Goal: Transaction & Acquisition: Purchase product/service

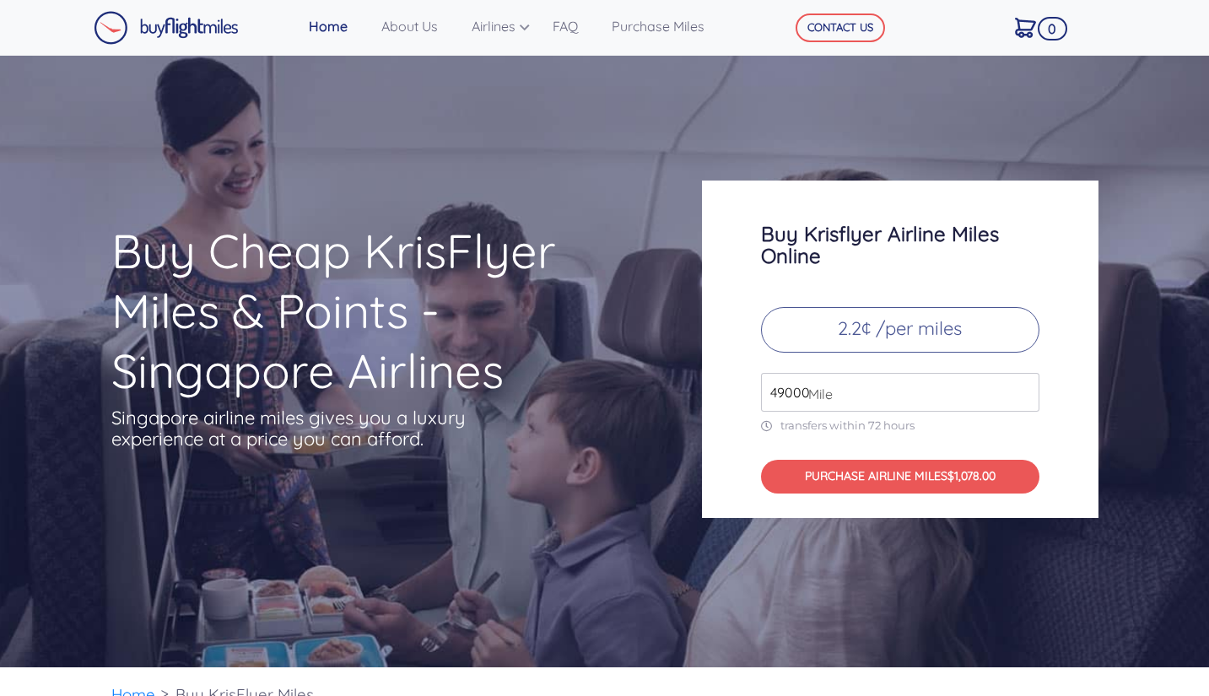
click at [909, 328] on p "2.2¢ /per miles" at bounding box center [900, 330] width 278 height 46
click at [894, 391] on input "49000" at bounding box center [900, 392] width 278 height 39
type input "4"
type input "150000"
click at [909, 328] on p "2.2¢ /per miles" at bounding box center [900, 330] width 278 height 46
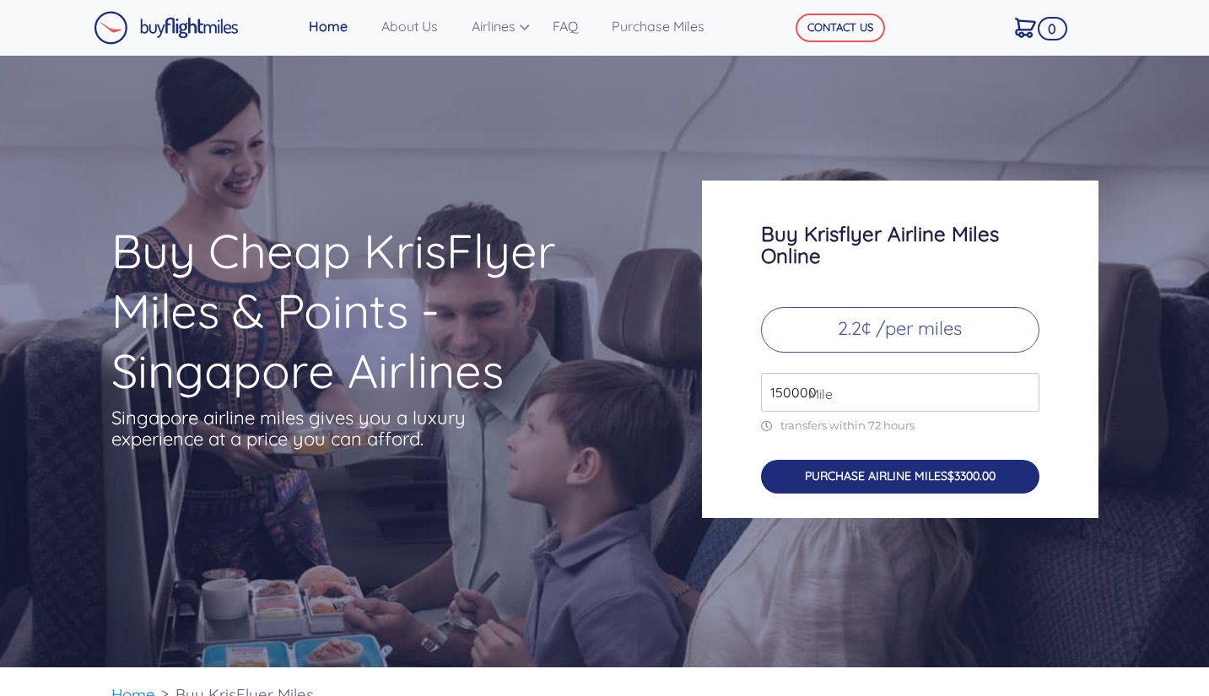
click at [869, 478] on button "PURCHASE AIRLINE MILES $3300.00" at bounding box center [900, 477] width 278 height 35
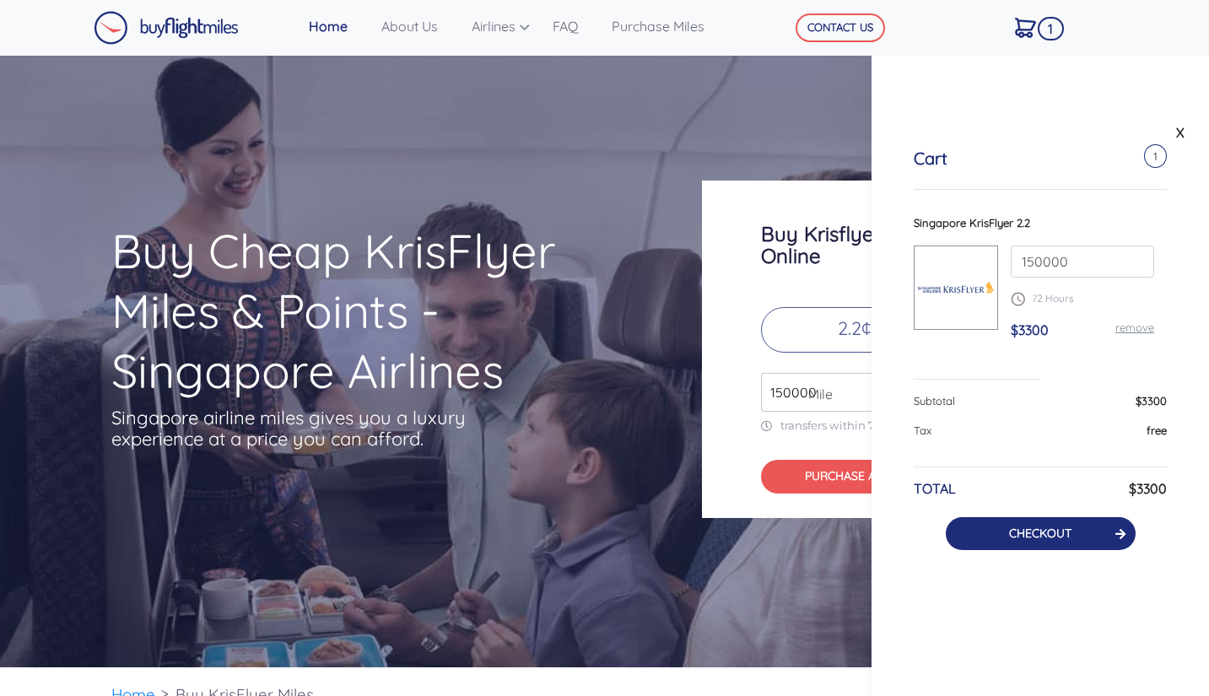
click at [1027, 542] on button "CHECKOUT" at bounding box center [1041, 533] width 190 height 33
click at [1030, 528] on link "CHECKOUT" at bounding box center [1040, 533] width 62 height 15
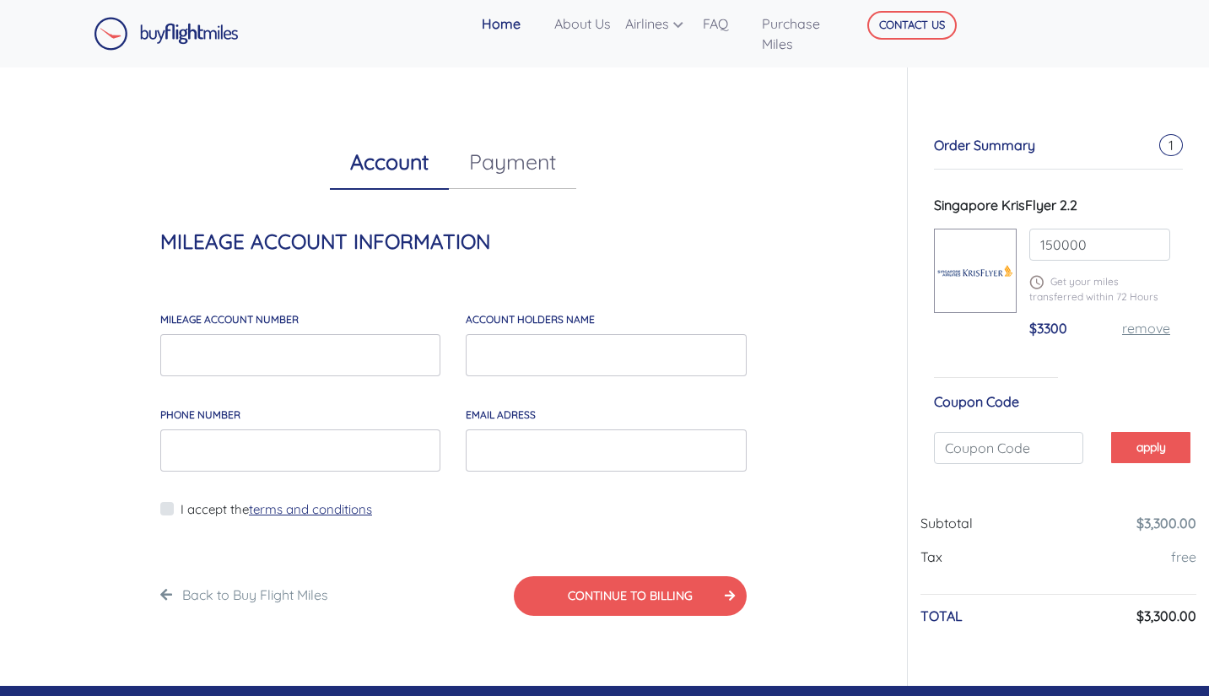
click at [519, 166] on link "Payment" at bounding box center [512, 162] width 127 height 54
click at [402, 170] on link "Account" at bounding box center [389, 162] width 119 height 54
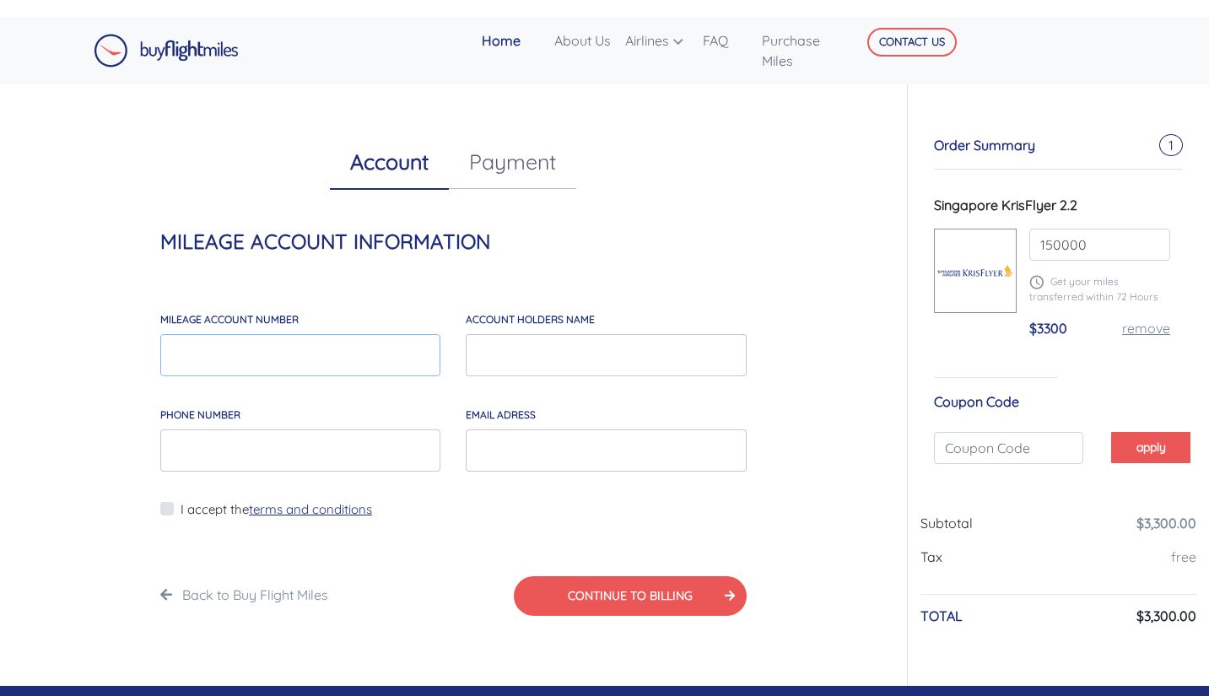
click at [362, 357] on input "MILEAGE account number" at bounding box center [300, 355] width 280 height 42
click at [698, 271] on div "MILEAGE ACCOUNT INFORMATION MILEAGE account number account holders NAME Phone N…" at bounding box center [454, 423] width 612 height 389
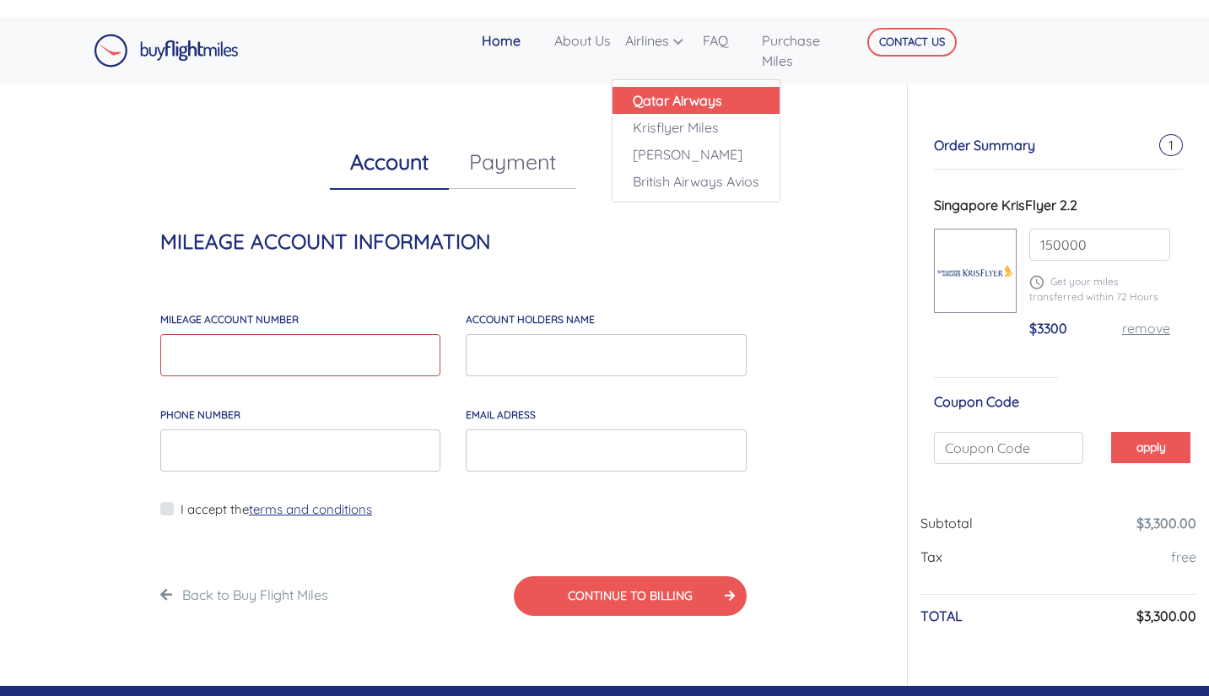
click at [731, 107] on link "Qatar Airways" at bounding box center [696, 100] width 167 height 27
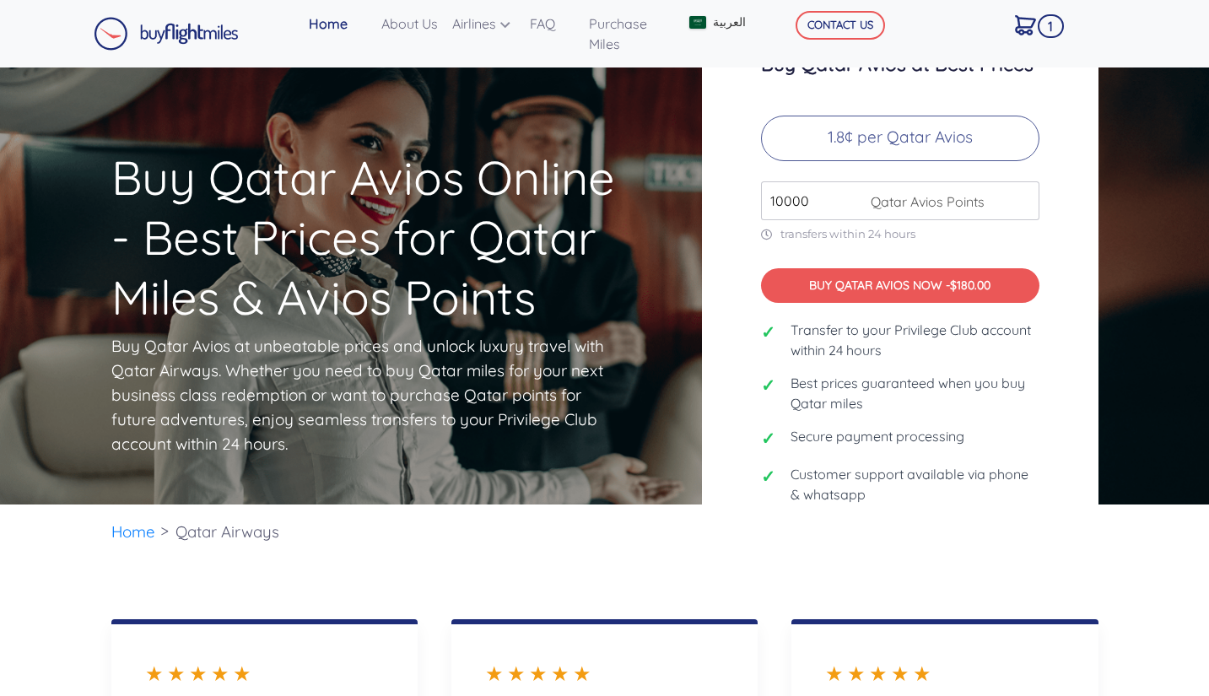
click at [808, 206] on input "10000" at bounding box center [900, 200] width 278 height 39
type input "1"
click at [429, 32] on link "About Us" at bounding box center [410, 24] width 71 height 34
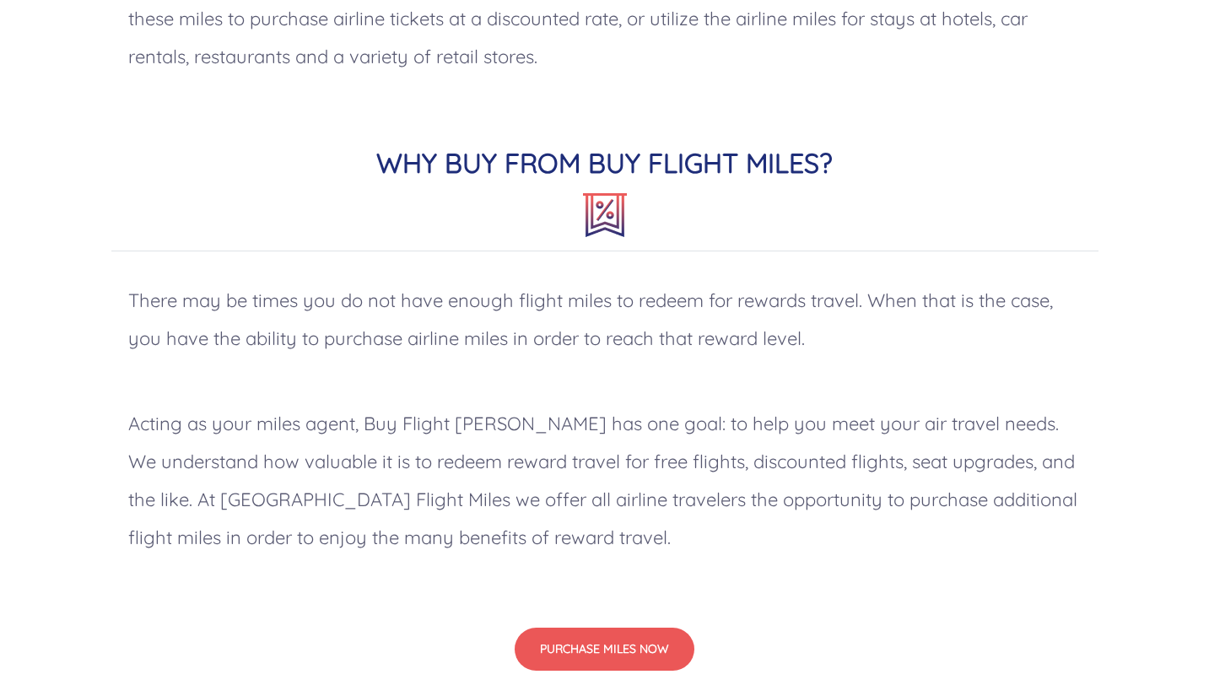
scroll to position [1272, 0]
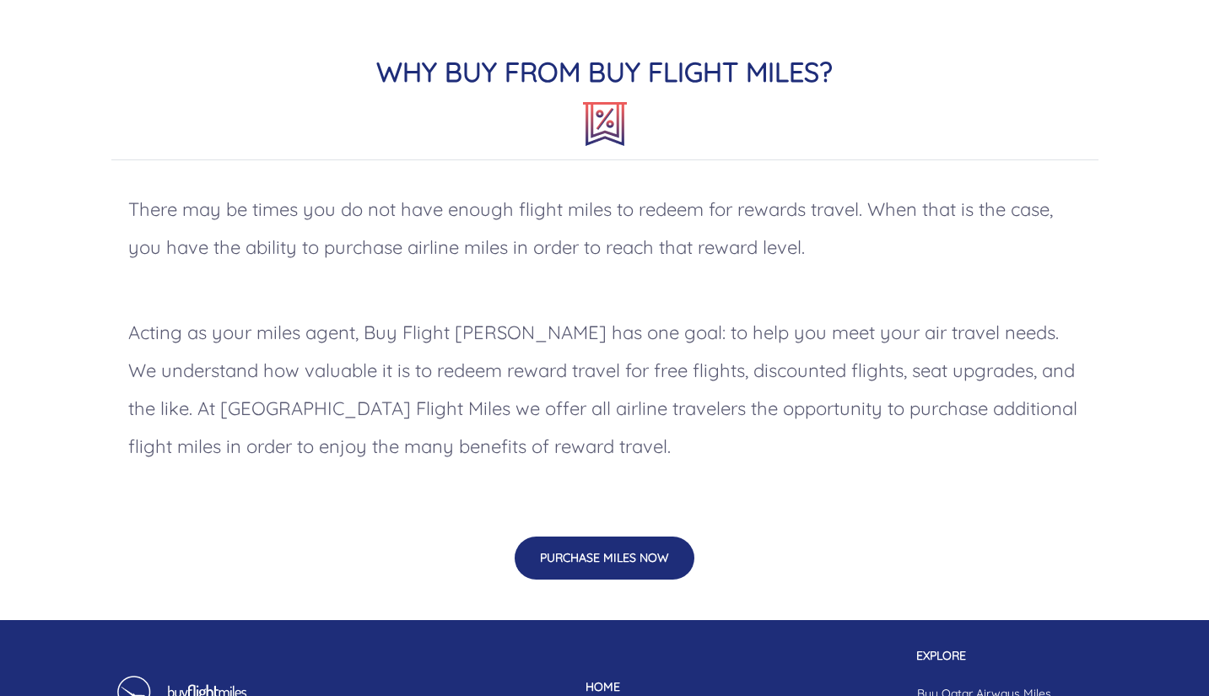
click at [623, 564] on button "PURCHASE MILES NOW" at bounding box center [605, 558] width 180 height 43
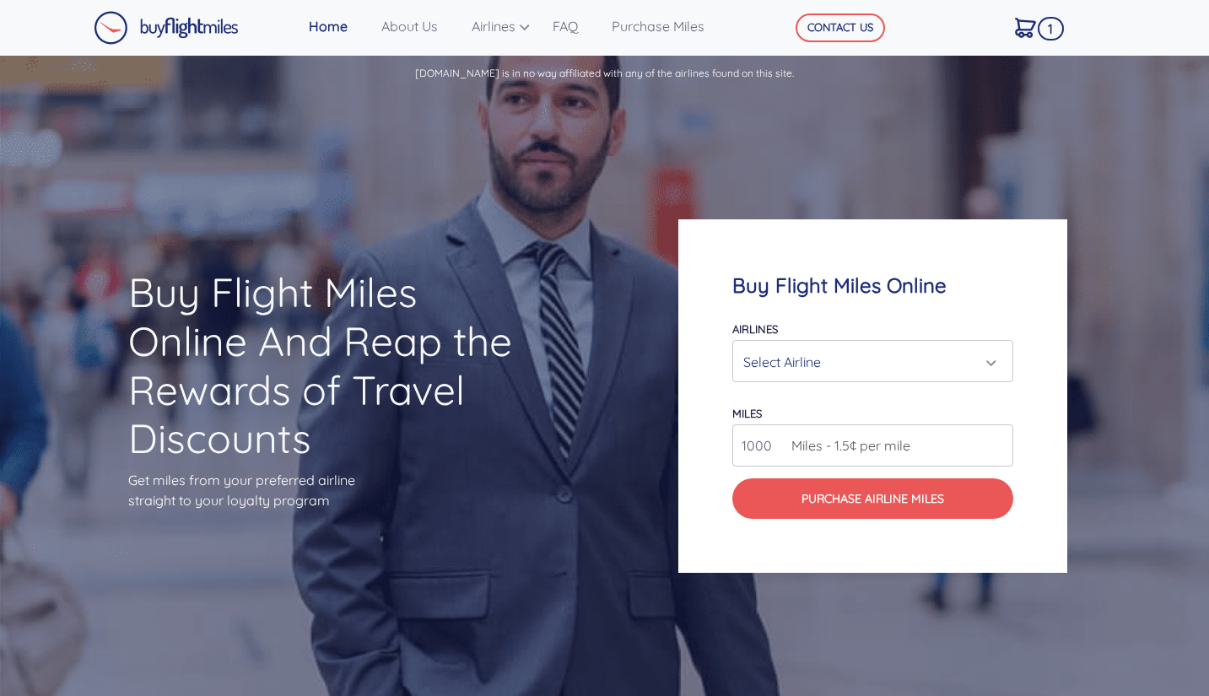
click at [817, 362] on div "Select Airline" at bounding box center [867, 362] width 249 height 32
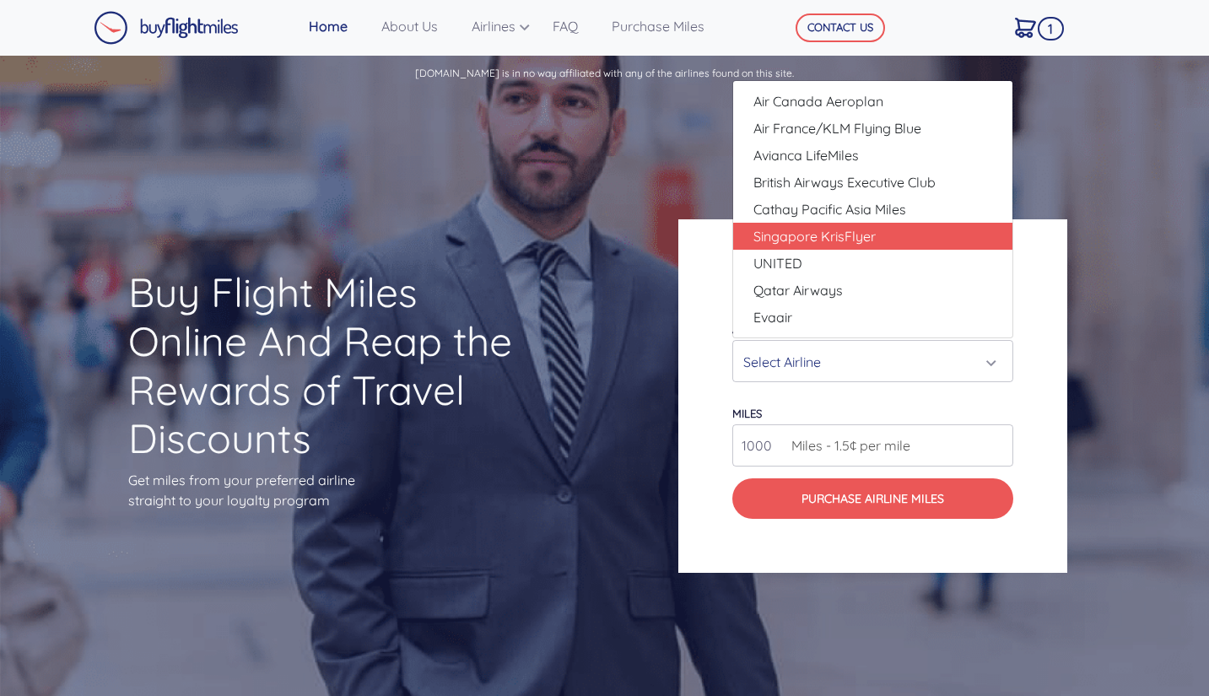
click at [879, 241] on link "Singapore KrisFlyer" at bounding box center [872, 236] width 279 height 27
select select "Singapore KrisFlyer"
type input "80000"
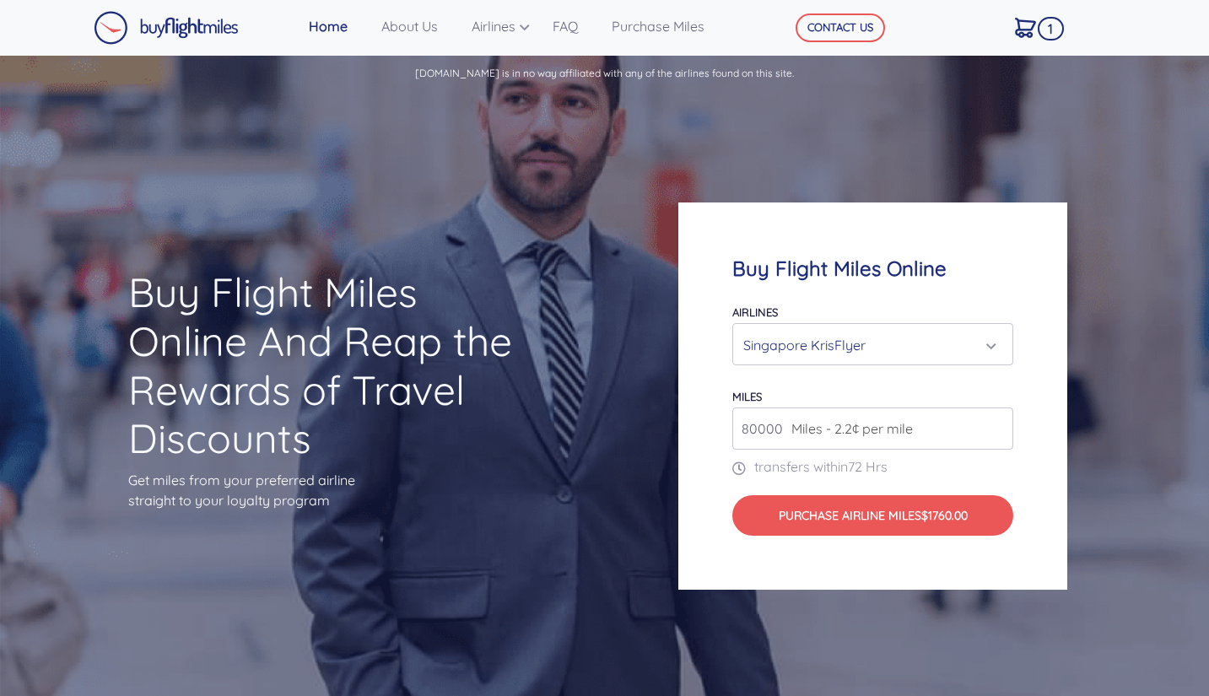
click at [847, 426] on span "Miles - 2.2¢ per mile" at bounding box center [848, 428] width 130 height 20
click at [774, 437] on input "80000" at bounding box center [872, 428] width 281 height 42
drag, startPoint x: 799, startPoint y: 429, endPoint x: 711, endPoint y: 434, distance: 87.8
click at [711, 434] on div "Buy Flight Miles Online Airlines Air Canada Aeroplan Air France/KLM Flying Blue…" at bounding box center [872, 395] width 389 height 387
click at [769, 429] on input "80000" at bounding box center [872, 428] width 281 height 42
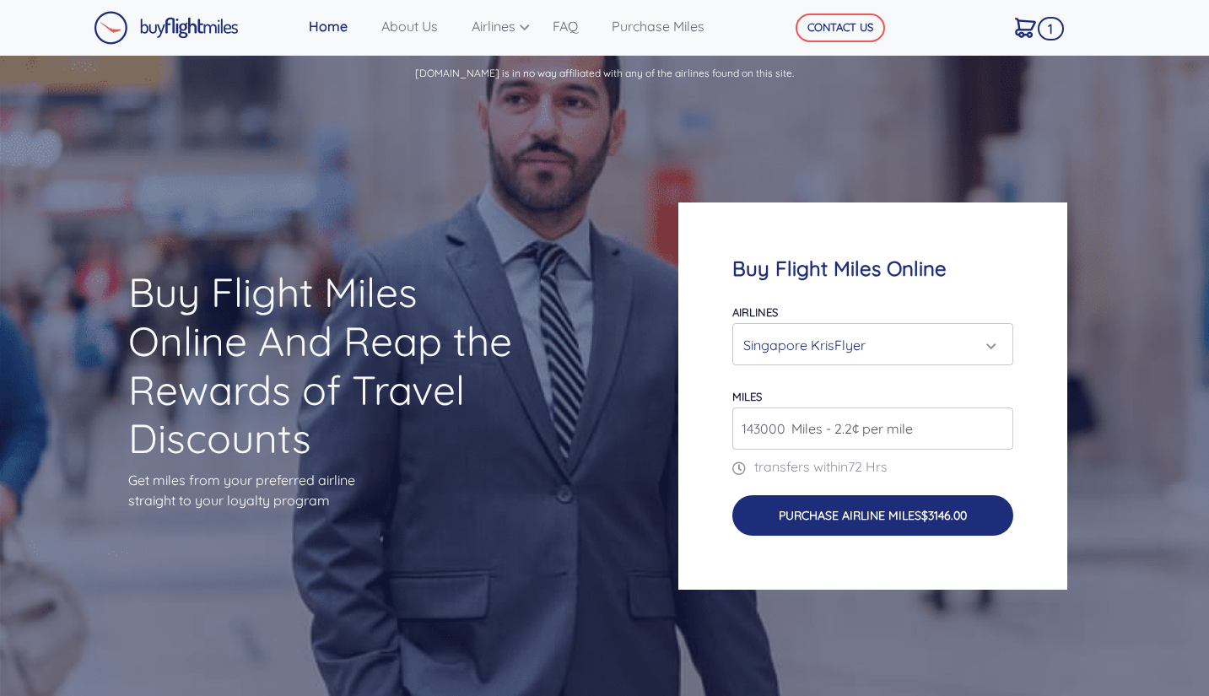
type input "143000"
click at [933, 507] on button "Purchase Airline Miles $3146.00" at bounding box center [872, 515] width 281 height 40
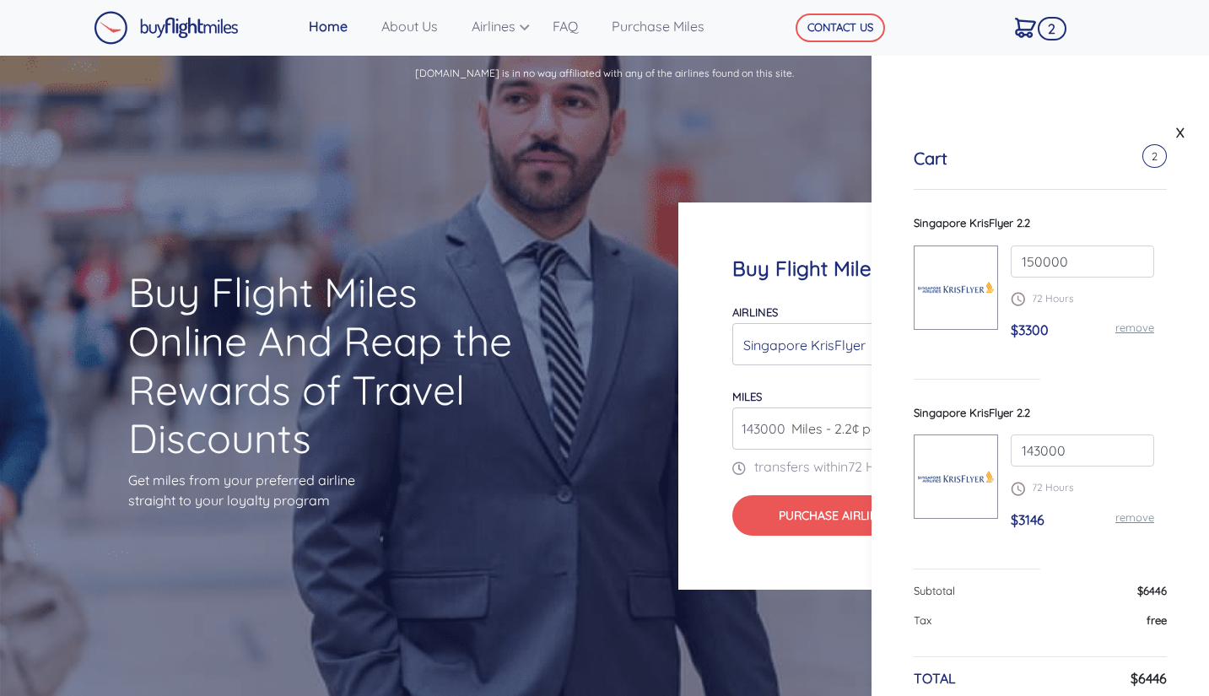
click at [1130, 331] on link "remove" at bounding box center [1134, 327] width 39 height 13
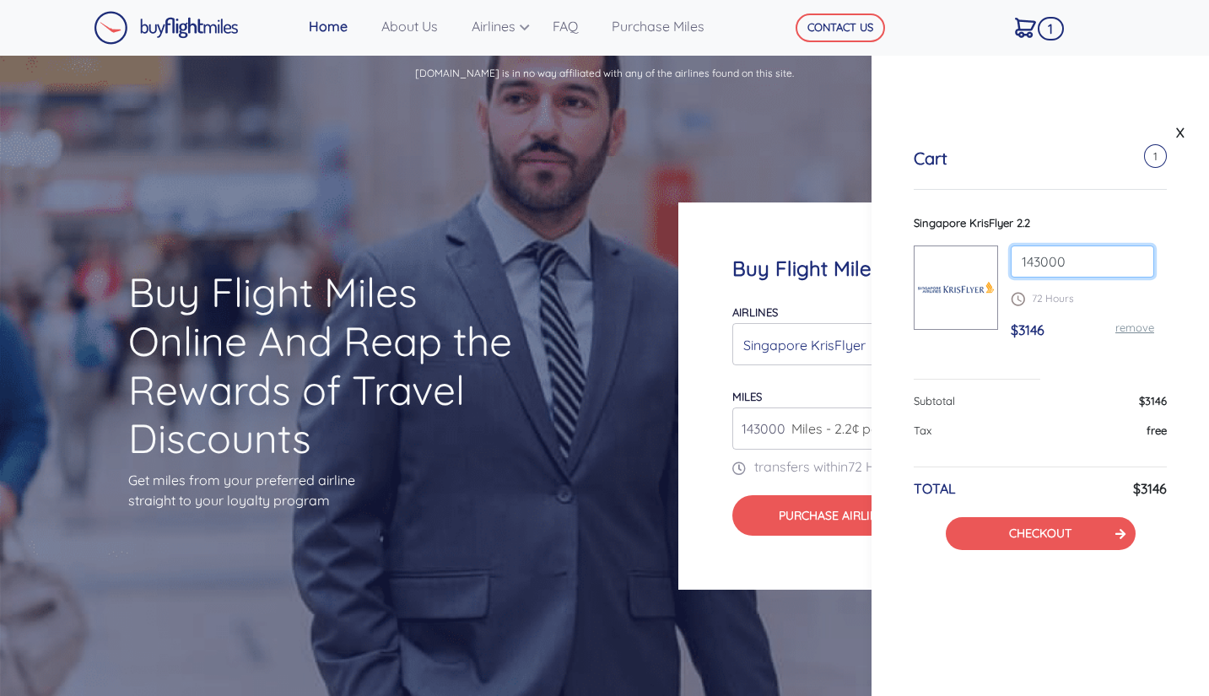
click at [1044, 266] on input "143000" at bounding box center [1082, 262] width 143 height 32
type input "144000"
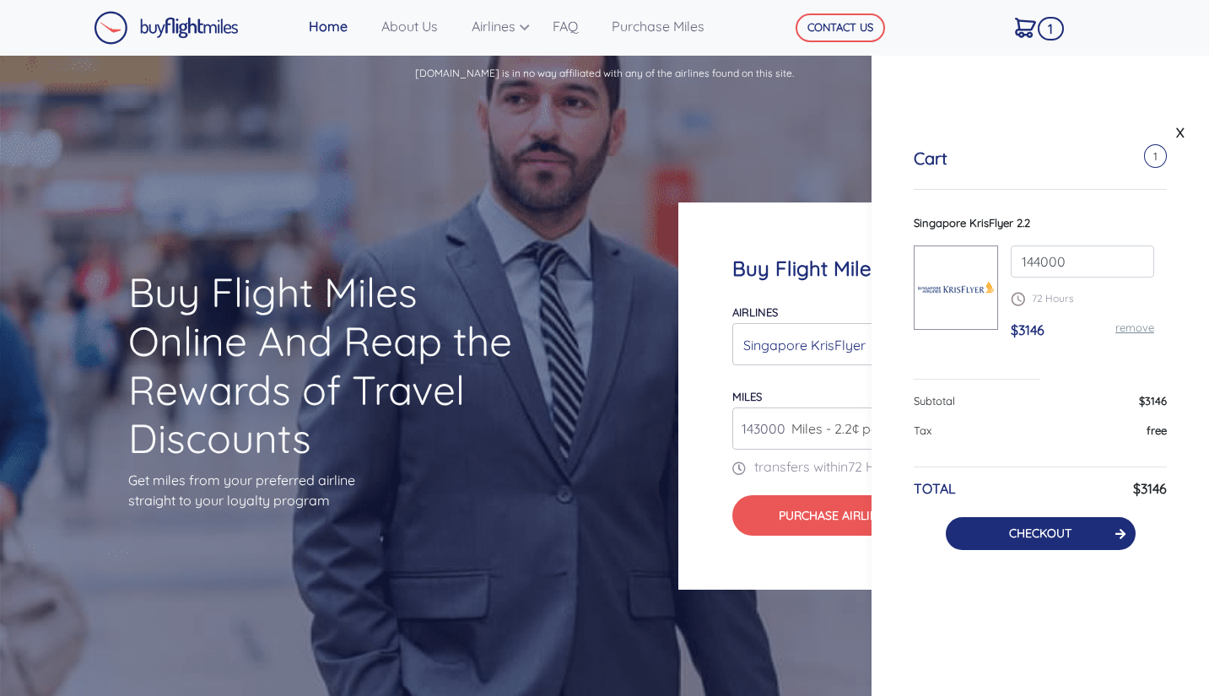
click at [1025, 535] on link "CHECKOUT" at bounding box center [1040, 533] width 62 height 15
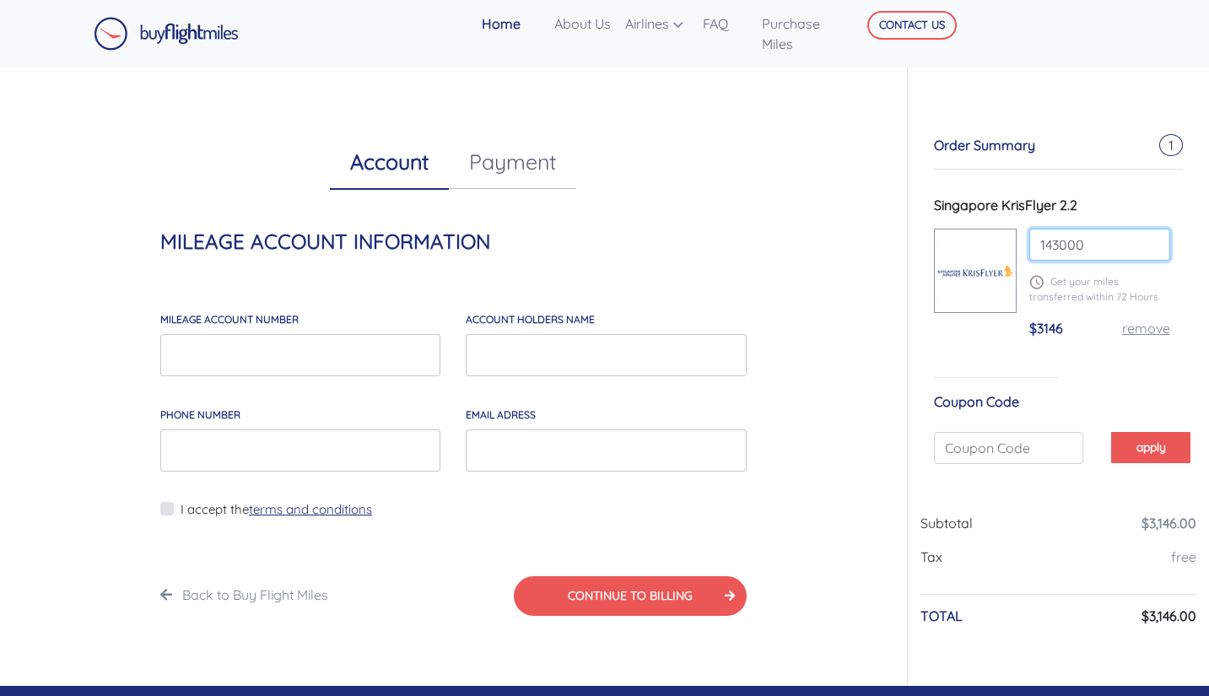
click at [1071, 241] on input "143000" at bounding box center [1099, 245] width 141 height 32
click at [1105, 260] on input "144000" at bounding box center [1099, 245] width 141 height 32
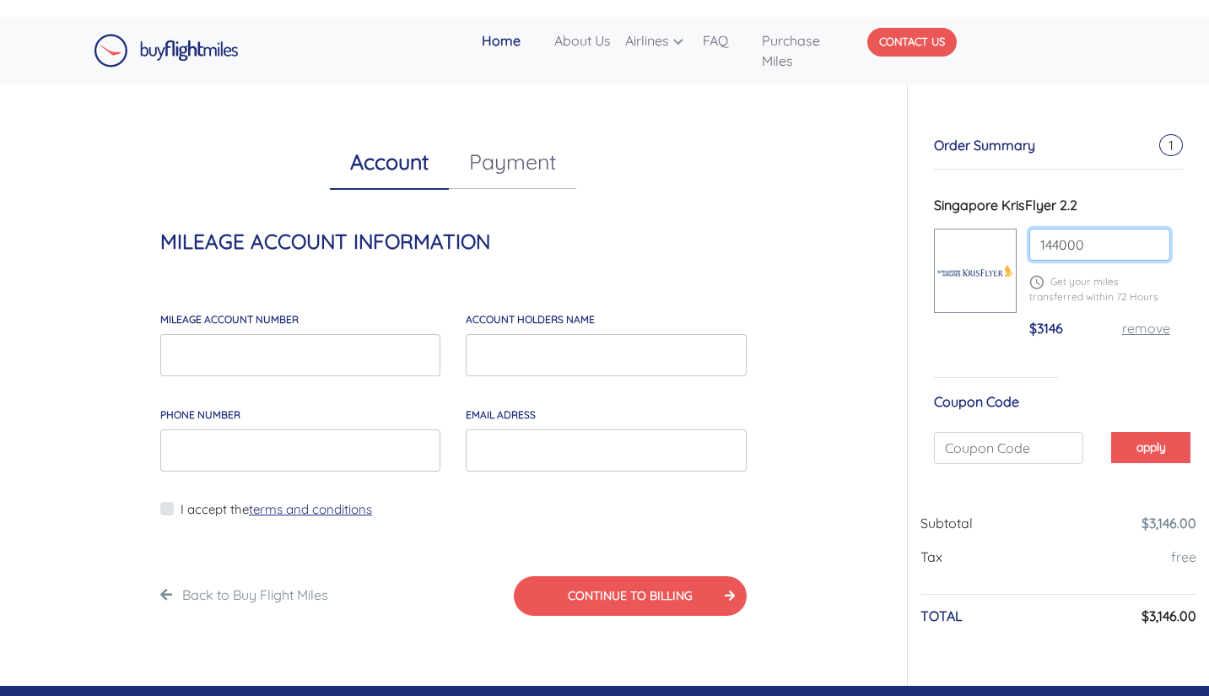
type input "144000"
click at [934, 47] on button "CONTACT US" at bounding box center [911, 42] width 89 height 29
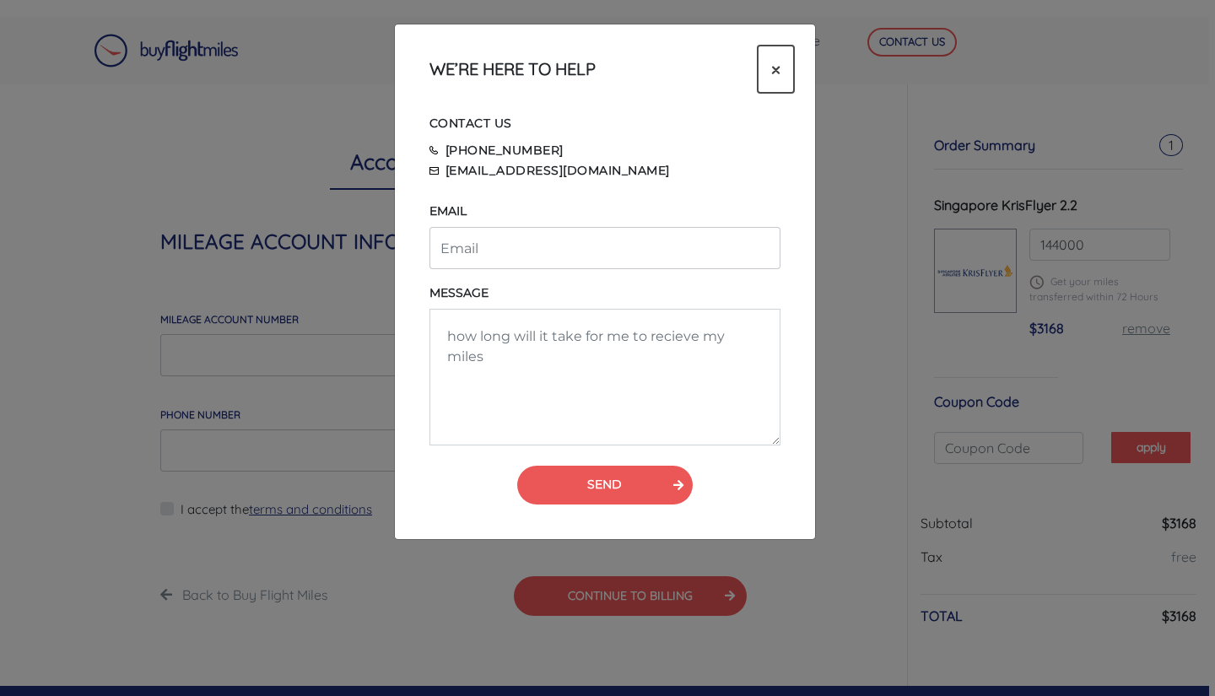
click at [777, 65] on span "×" at bounding box center [775, 69] width 9 height 25
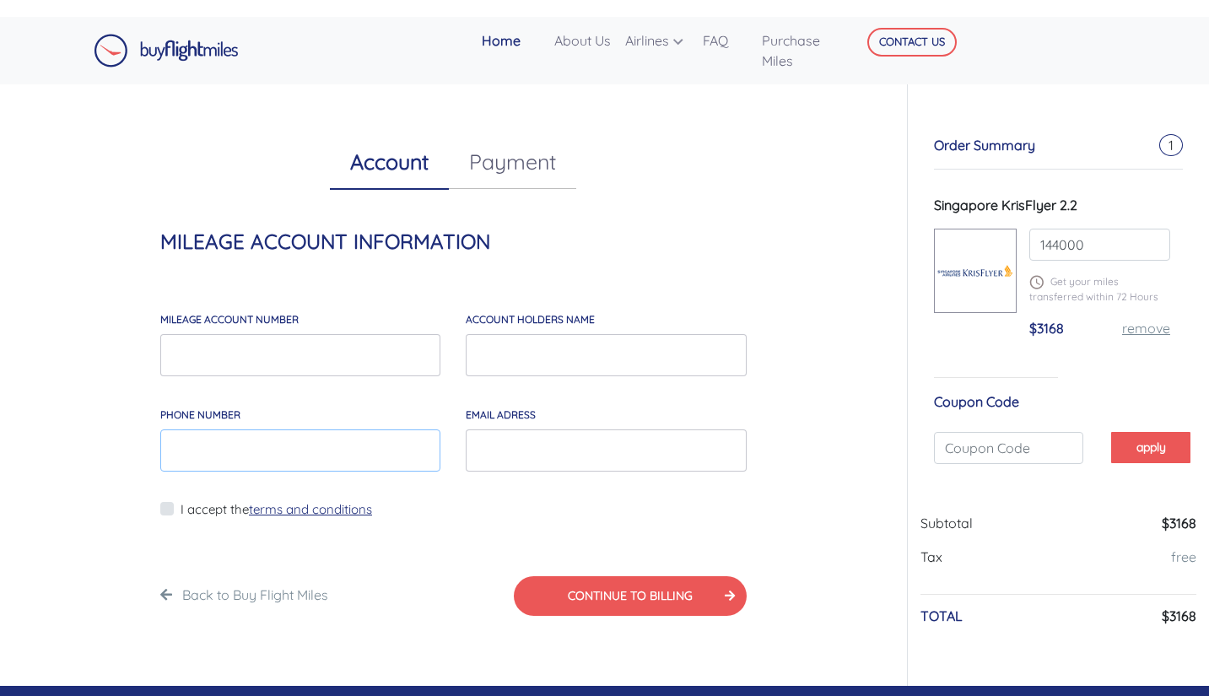
click at [272, 460] on input "Phone Number" at bounding box center [300, 450] width 280 height 42
click at [744, 202] on div "Account Payment MILEAGE ACCOUNT INFORMATION MILEAGE account number account hold…" at bounding box center [454, 376] width 882 height 618
click at [722, 41] on link "FAQ" at bounding box center [725, 41] width 59 height 34
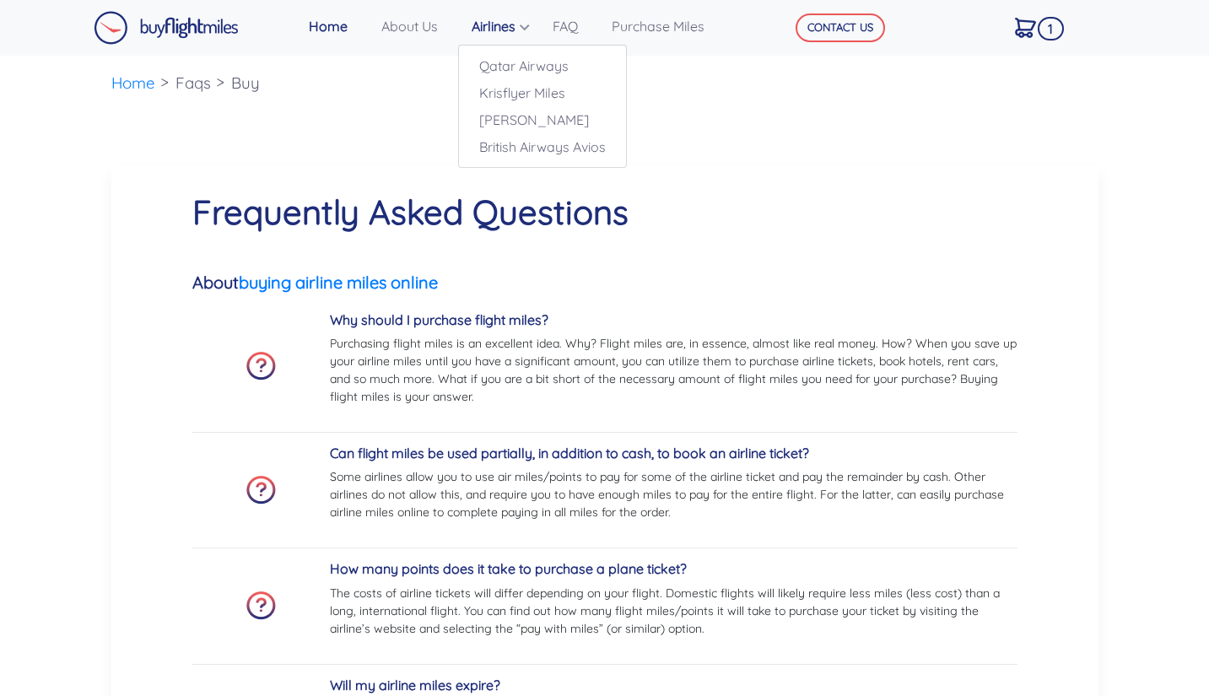
click at [490, 32] on link "Airlines" at bounding box center [505, 26] width 81 height 34
click at [494, 31] on link "Airlines" at bounding box center [505, 26] width 81 height 34
click at [339, 23] on link "Home" at bounding box center [338, 26] width 73 height 34
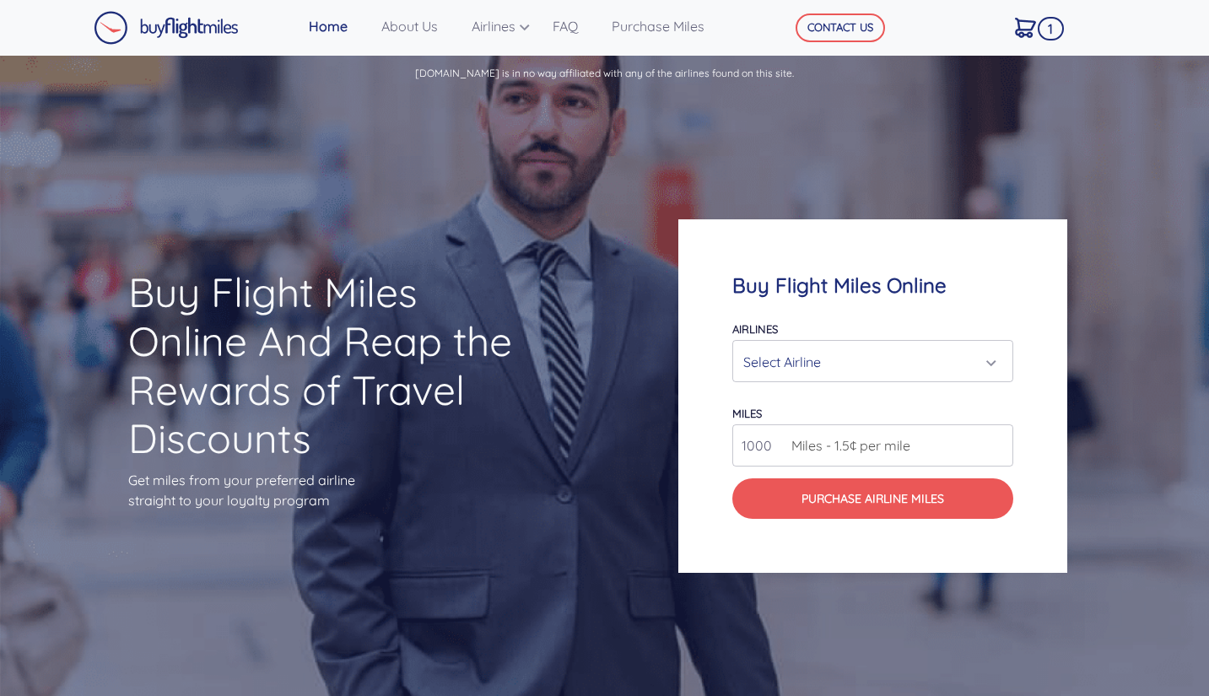
click at [849, 359] on div "Select Airline" at bounding box center [867, 362] width 249 height 32
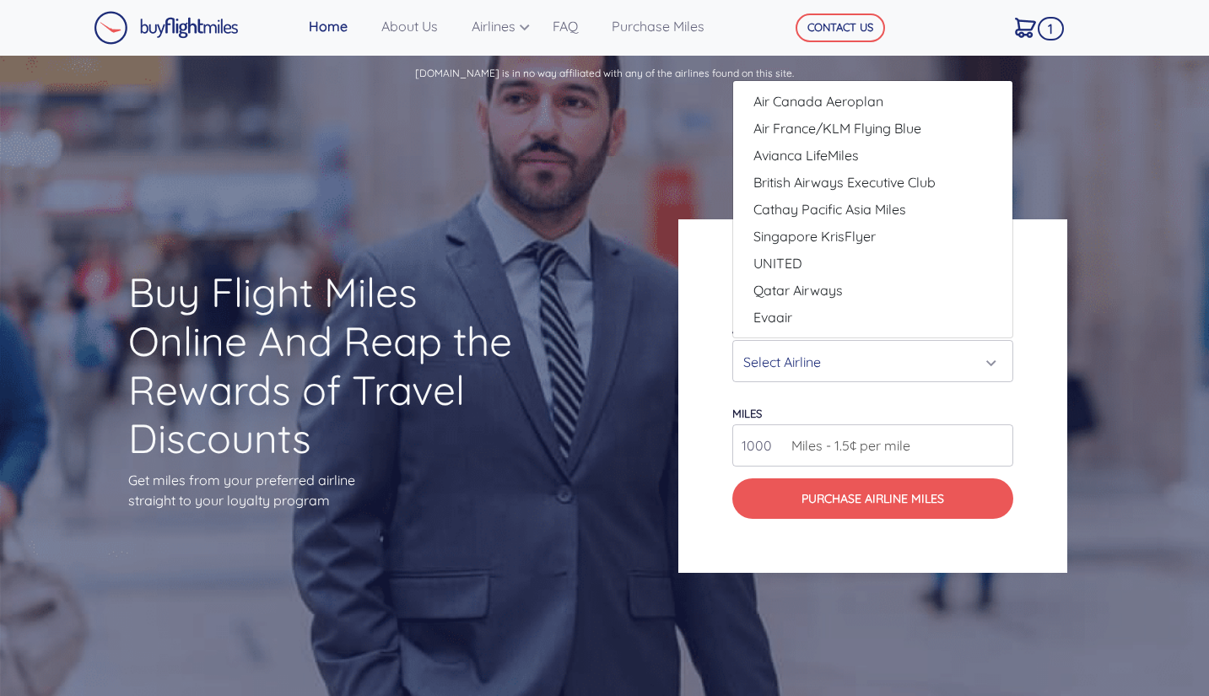
click at [1133, 231] on div "Buy Flight Miles Online Airlines Air Canada Aeroplan Air France/KLM Flying Blue…" at bounding box center [906, 395] width 483 height 515
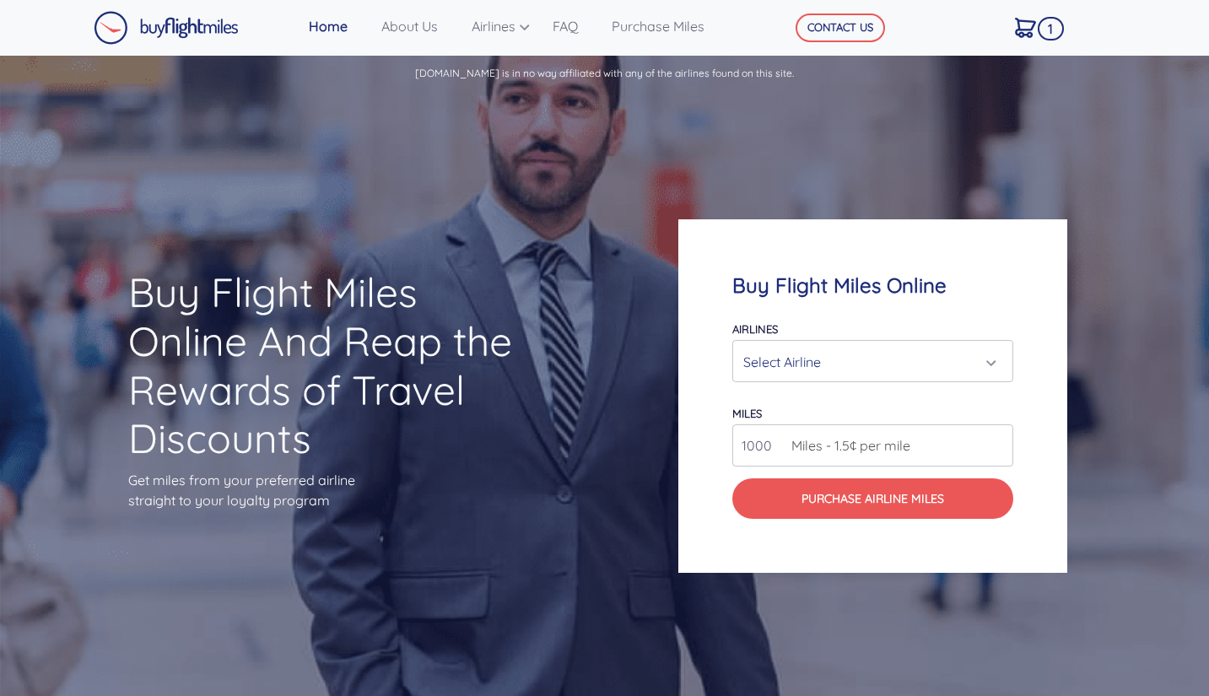
click at [823, 369] on div "Select Airline" at bounding box center [867, 362] width 249 height 32
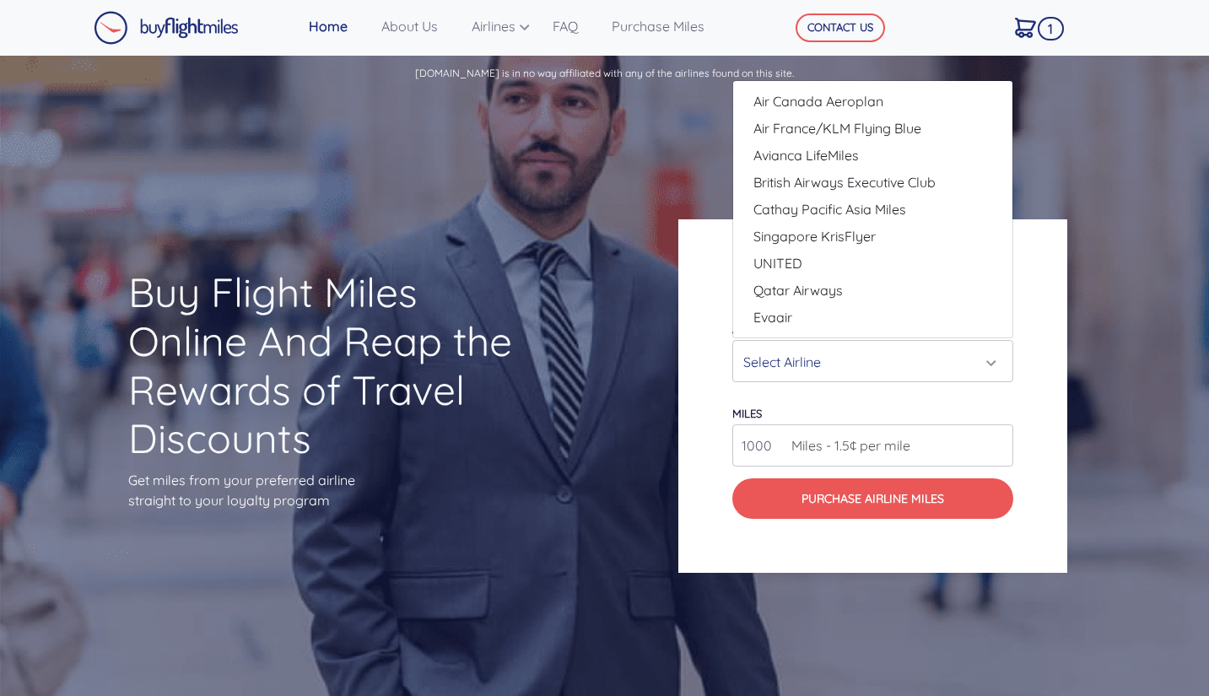
click at [1044, 146] on div "Buy Flight Miles Online Airlines Air Canada Aeroplan Air France/KLM Flying Blue…" at bounding box center [906, 395] width 483 height 515
